Goal: Task Accomplishment & Management: Manage account settings

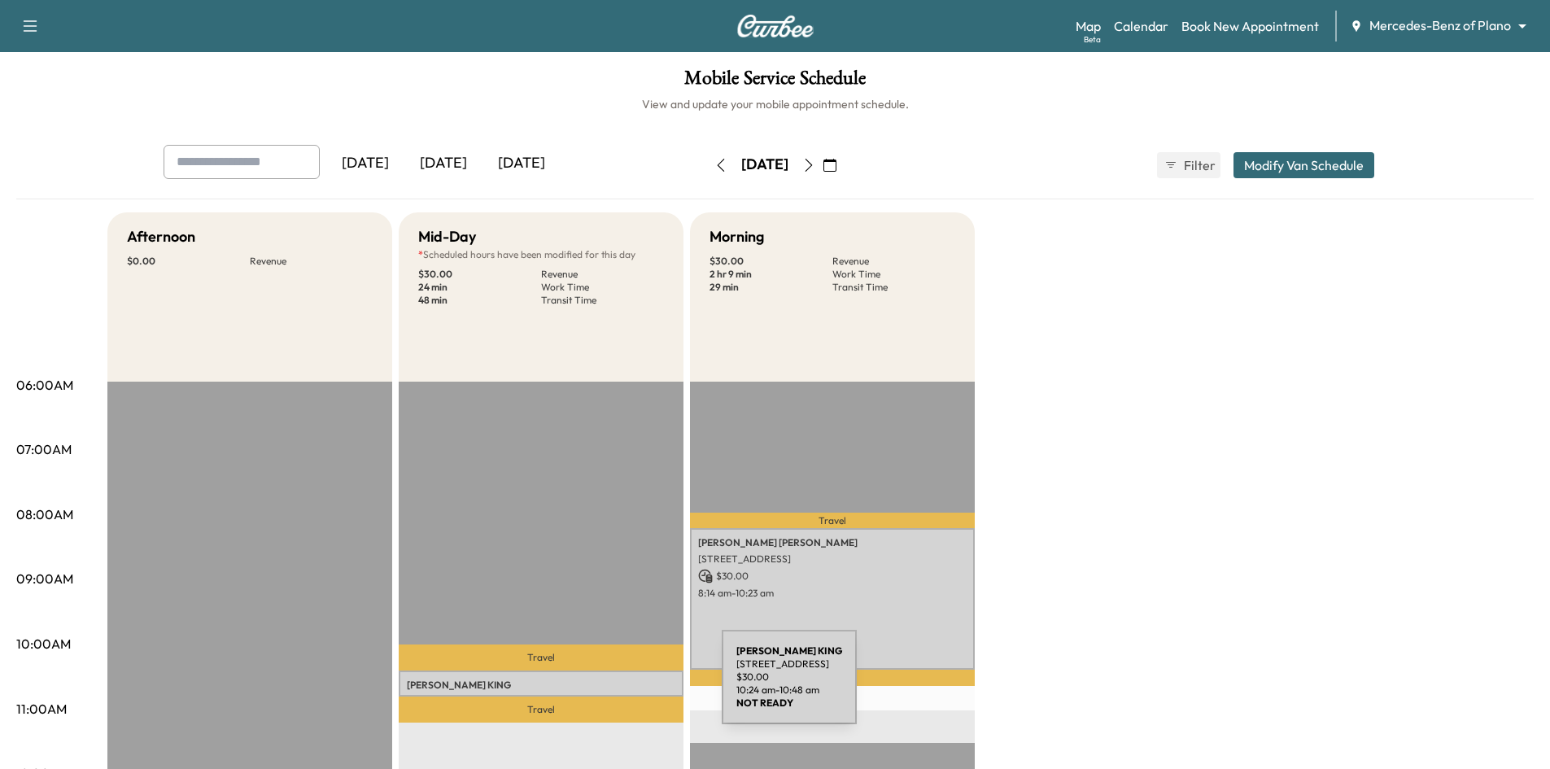
click at [600, 687] on p "[PERSON_NAME]" at bounding box center [541, 685] width 269 height 13
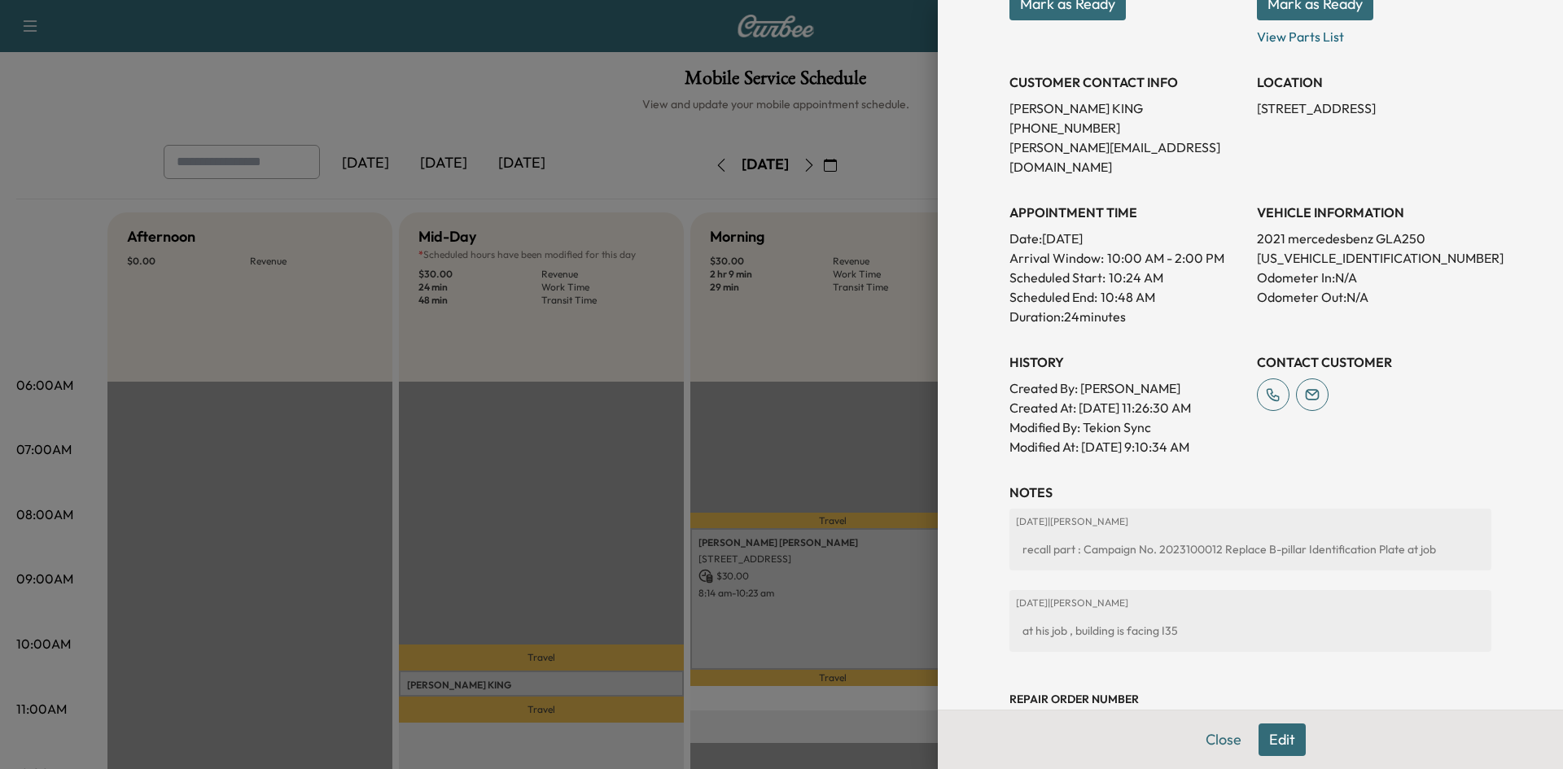
scroll to position [326, 0]
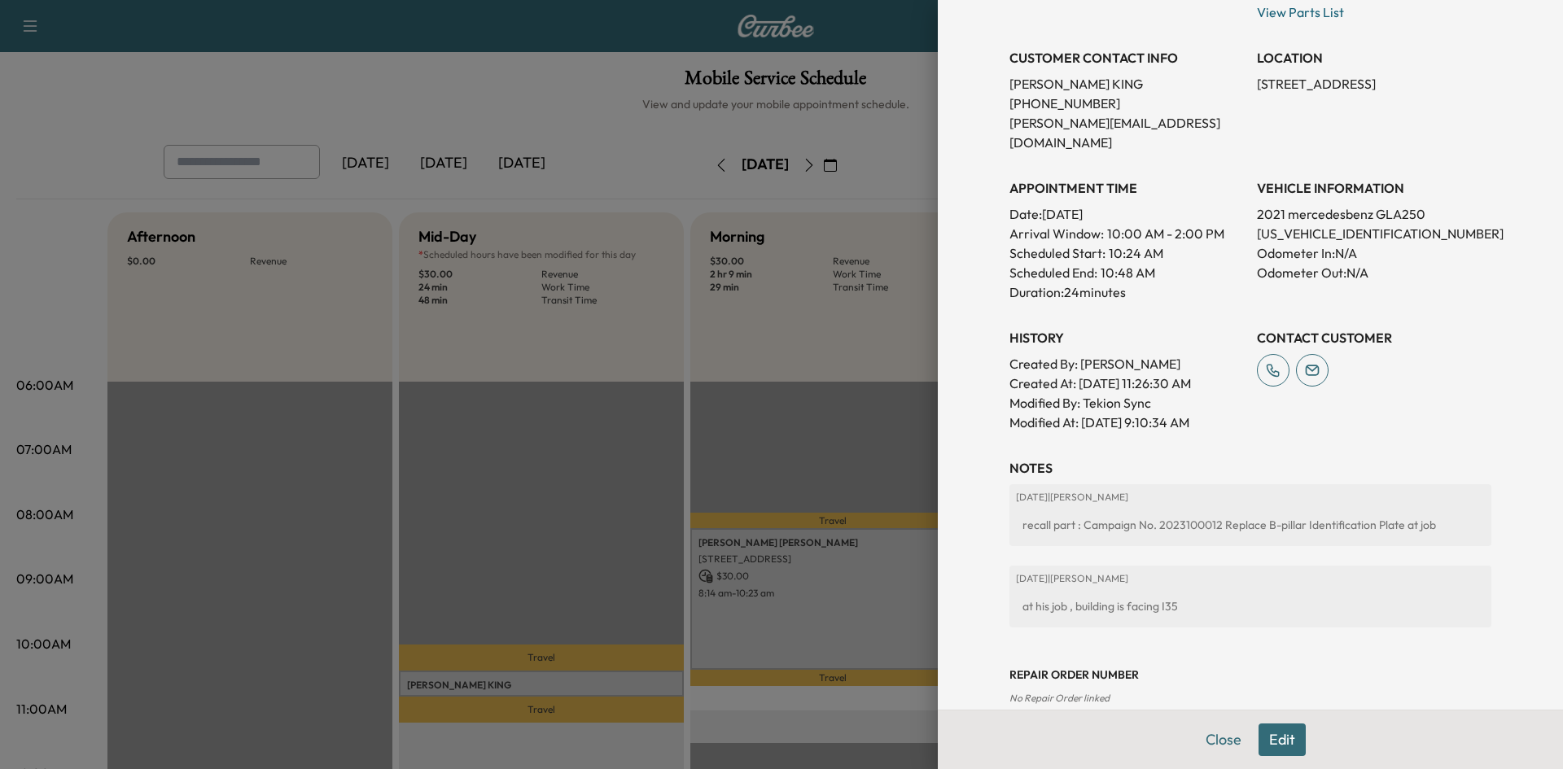
click at [789, 404] on div at bounding box center [781, 384] width 1563 height 769
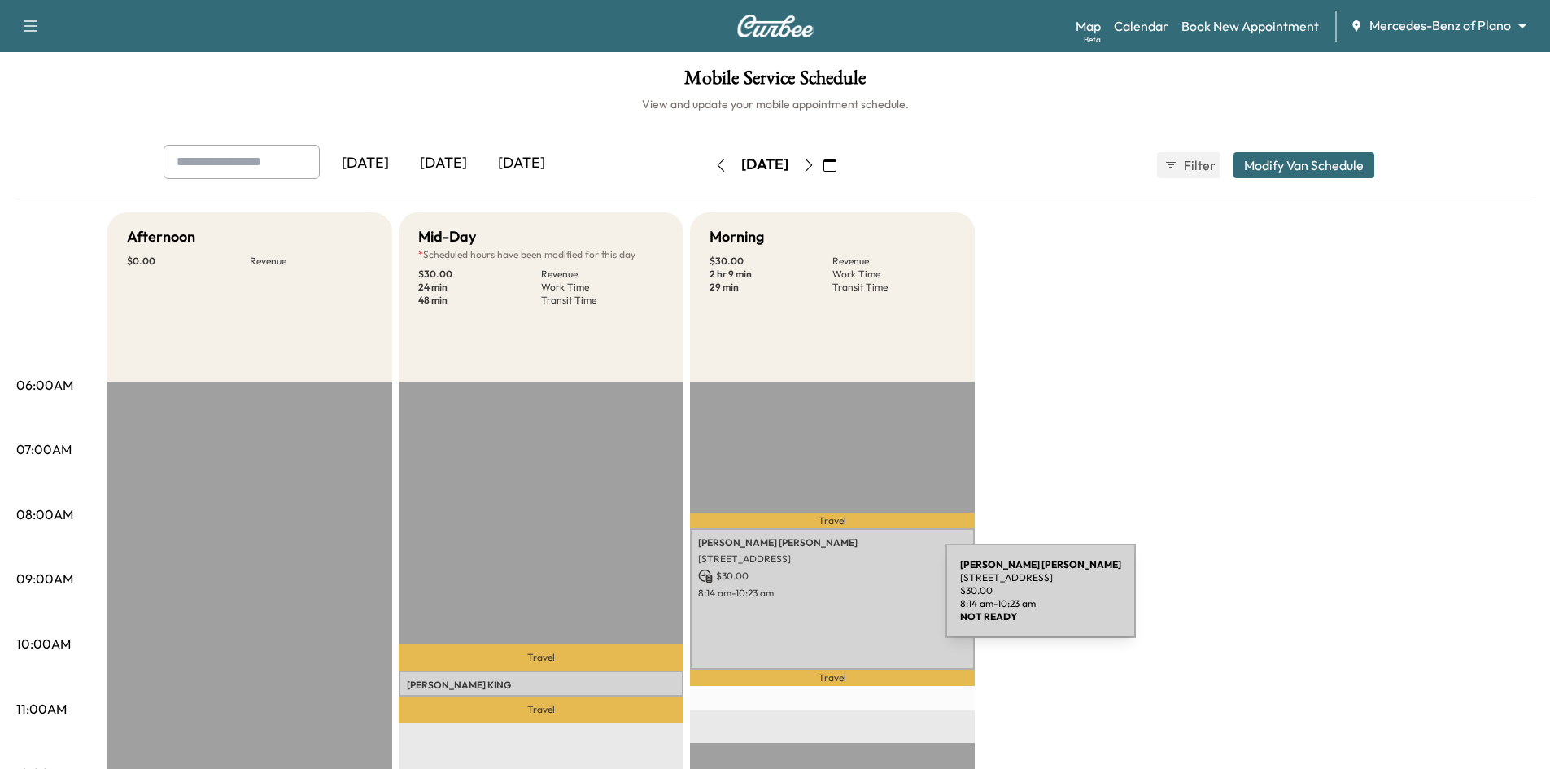
click at [828, 596] on p "8:14 am - 10:23 am" at bounding box center [832, 593] width 269 height 13
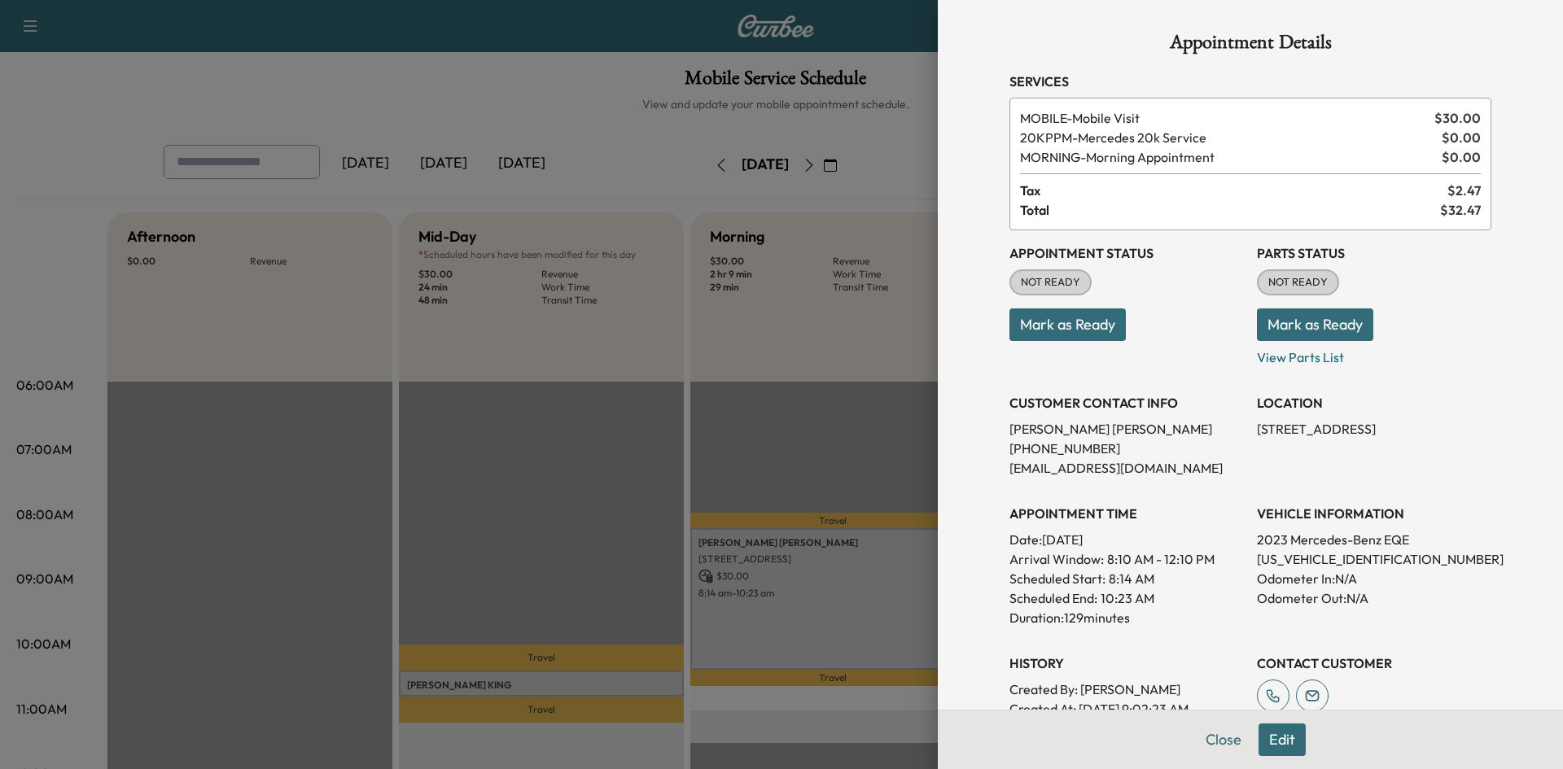
click at [1094, 321] on button "Mark as Ready" at bounding box center [1067, 324] width 116 height 33
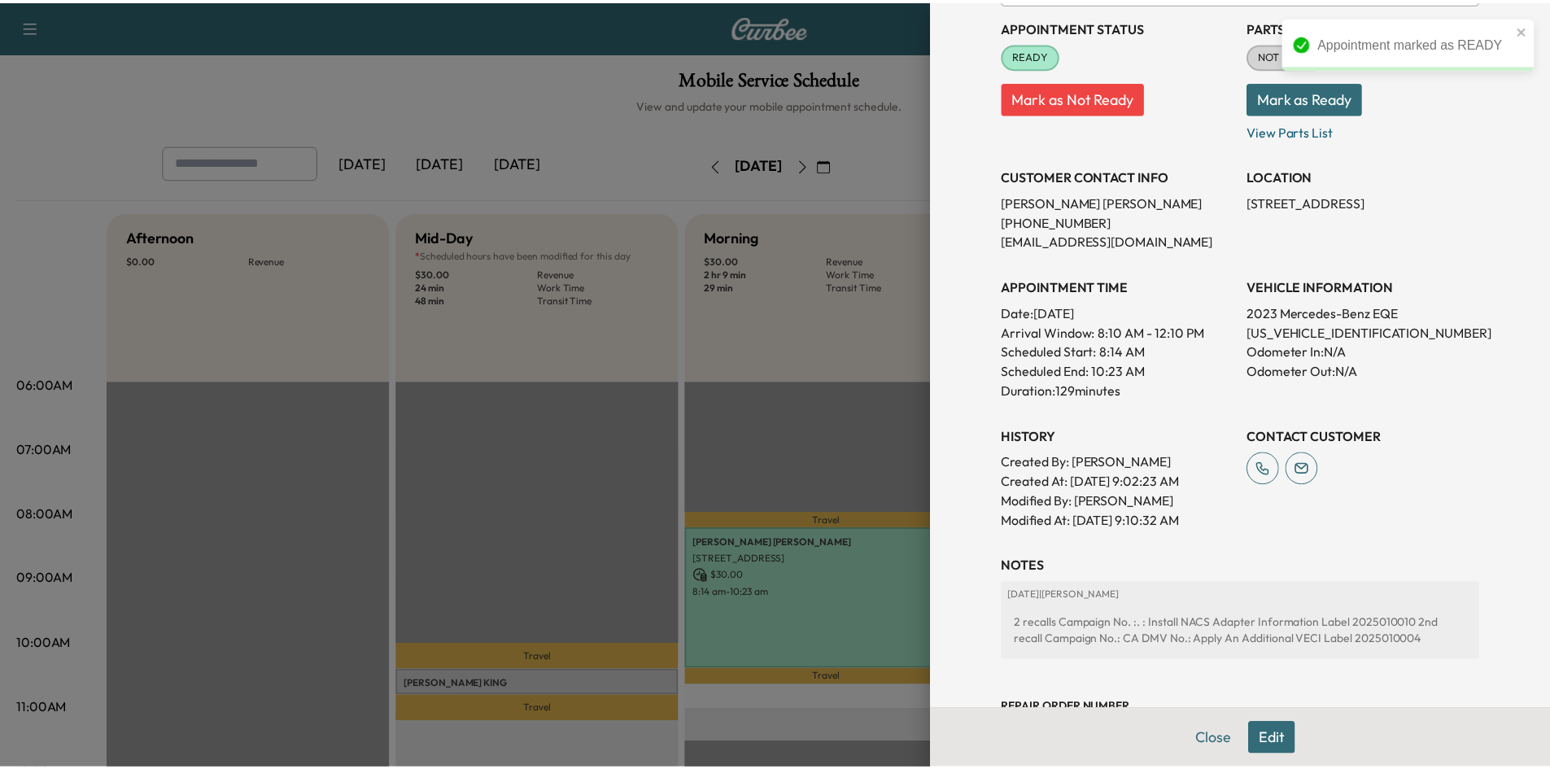
scroll to position [244, 0]
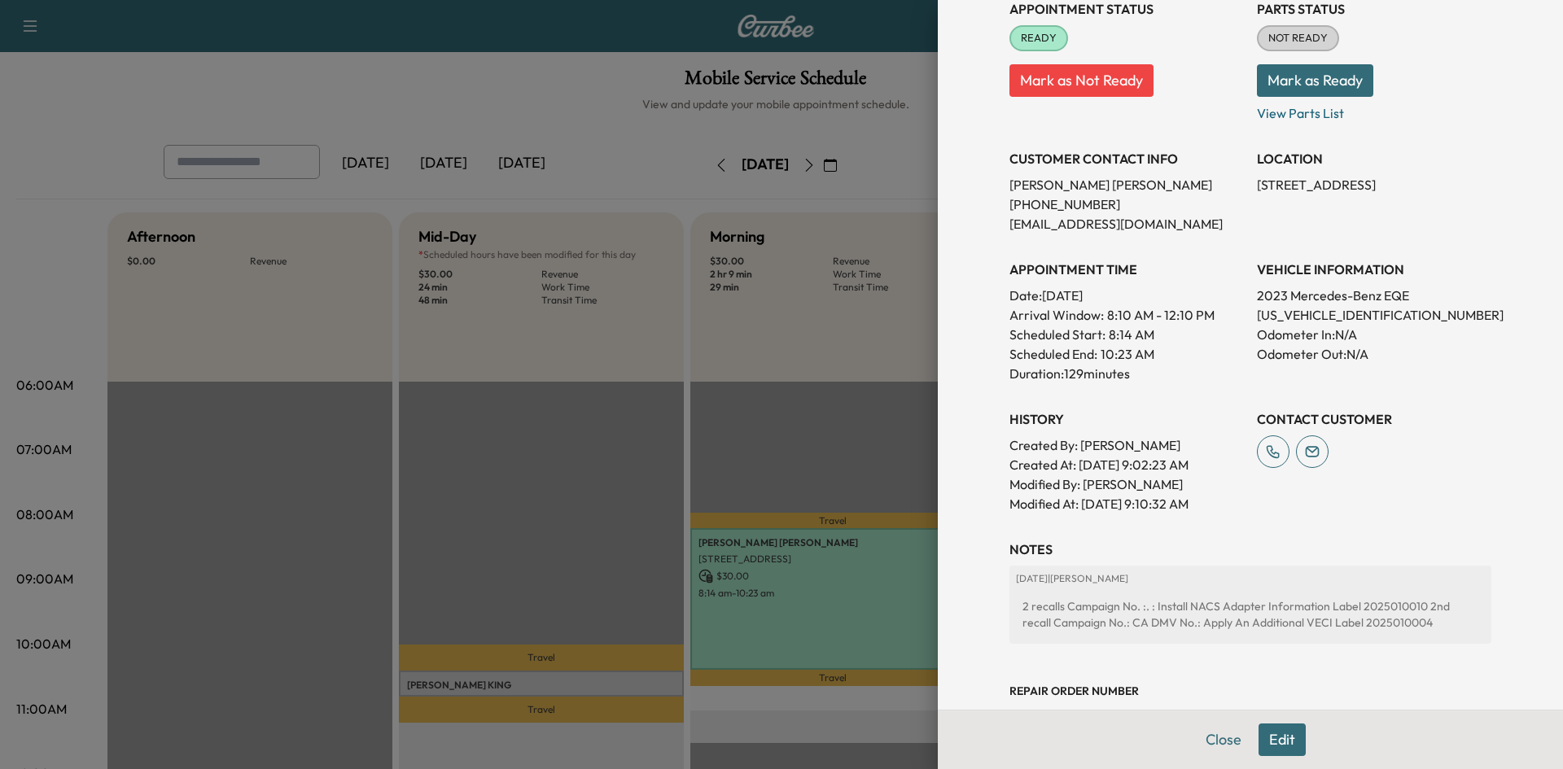
click at [830, 449] on div at bounding box center [781, 384] width 1563 height 769
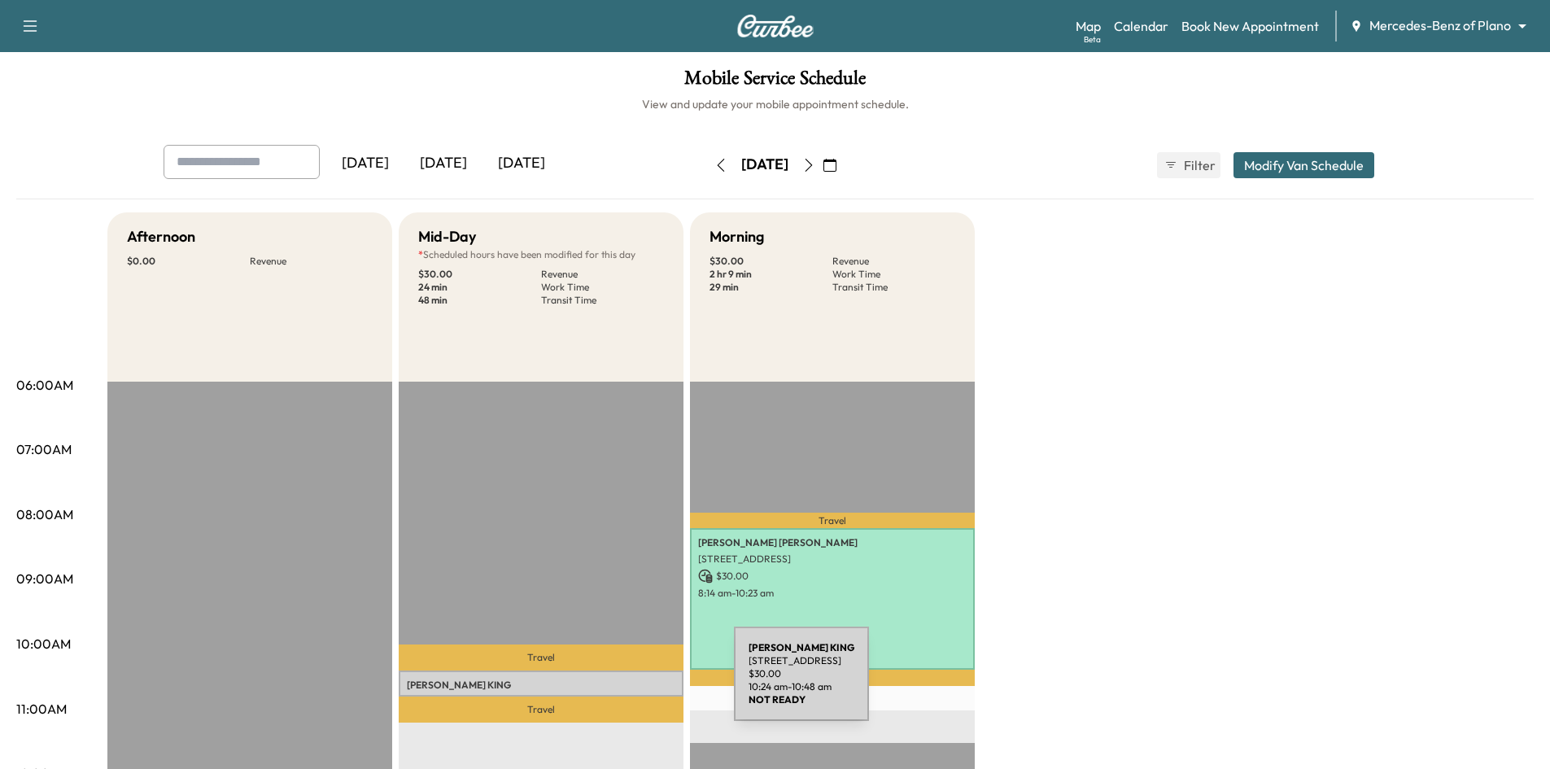
click at [614, 684] on p "[PERSON_NAME]" at bounding box center [541, 685] width 269 height 13
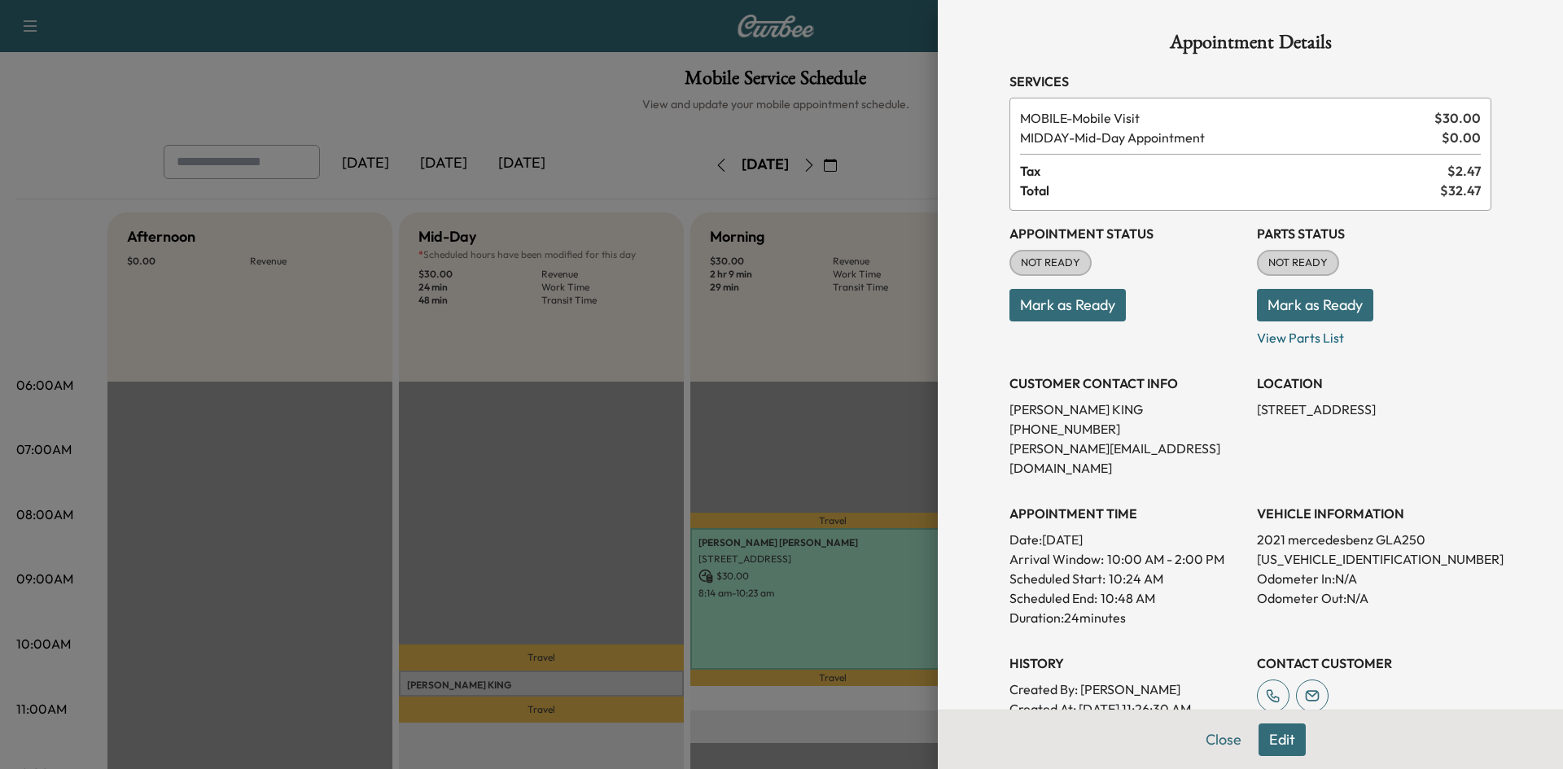
click at [1079, 302] on button "Mark as Ready" at bounding box center [1067, 305] width 116 height 33
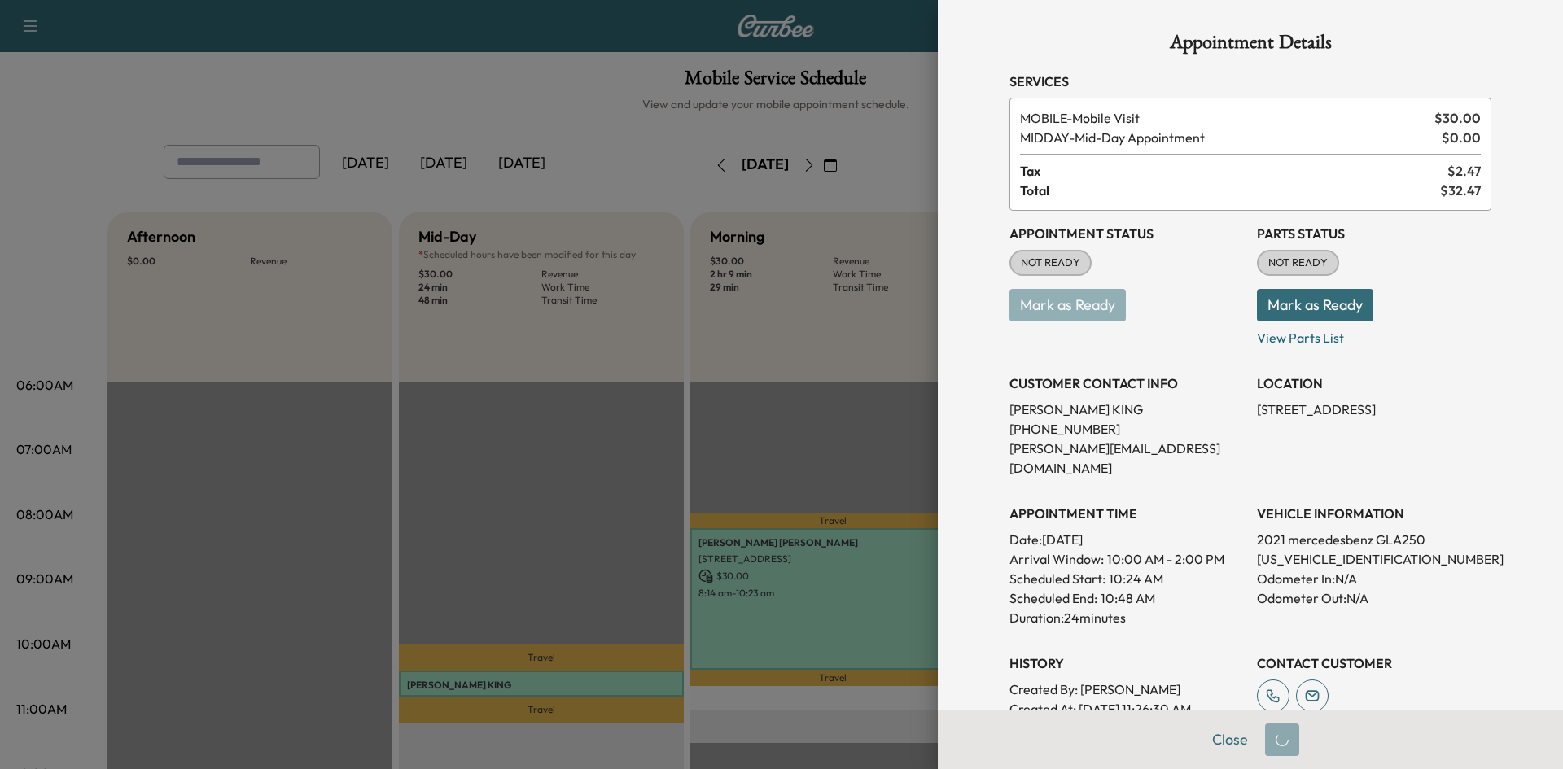
click at [619, 439] on div at bounding box center [781, 384] width 1563 height 769
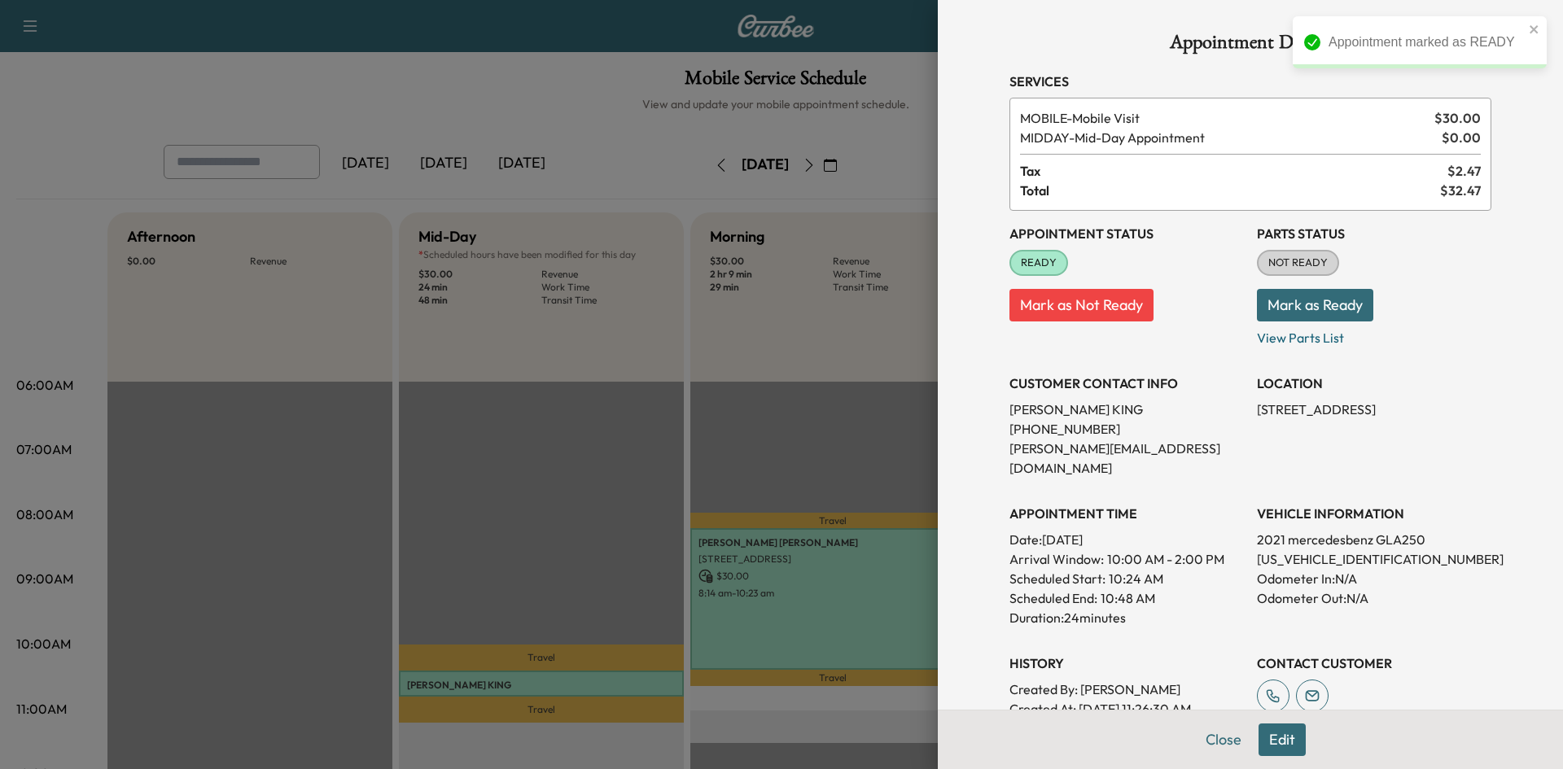
drag, startPoint x: 732, startPoint y: 449, endPoint x: 751, endPoint y: 412, distance: 42.2
click at [742, 439] on div at bounding box center [781, 384] width 1563 height 769
